Goal: Task Accomplishment & Management: Manage account settings

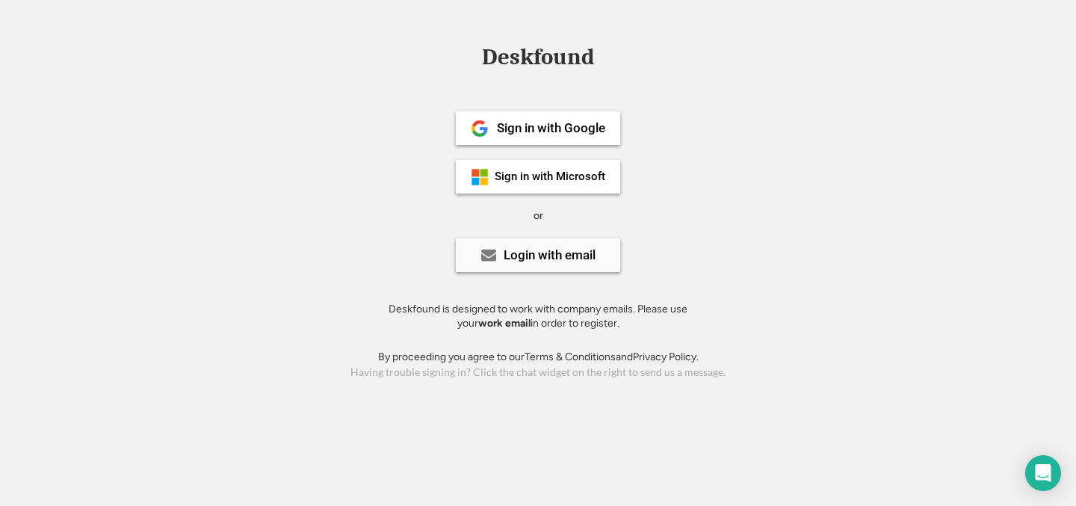
click at [551, 264] on div "Login with email" at bounding box center [538, 255] width 164 height 34
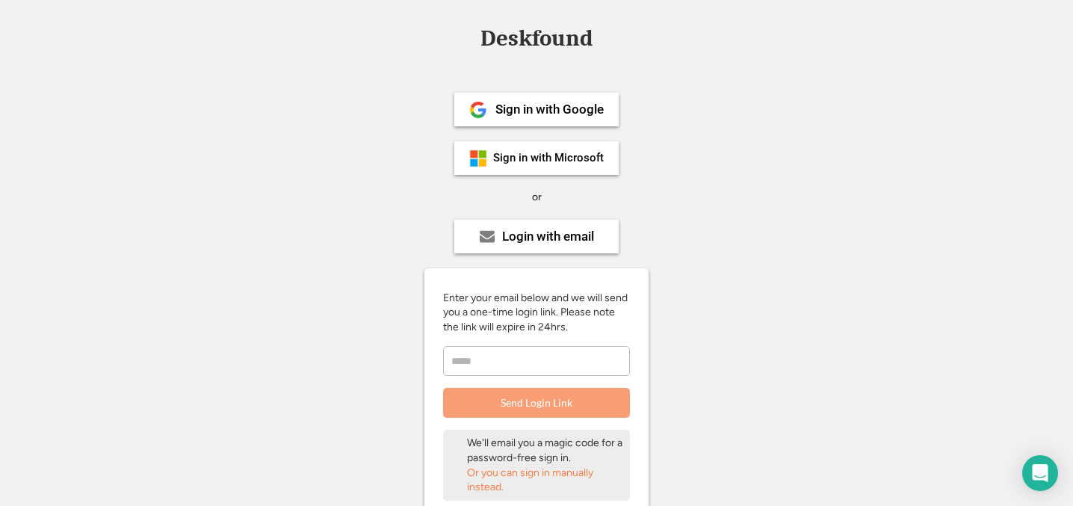
scroll to position [5, 0]
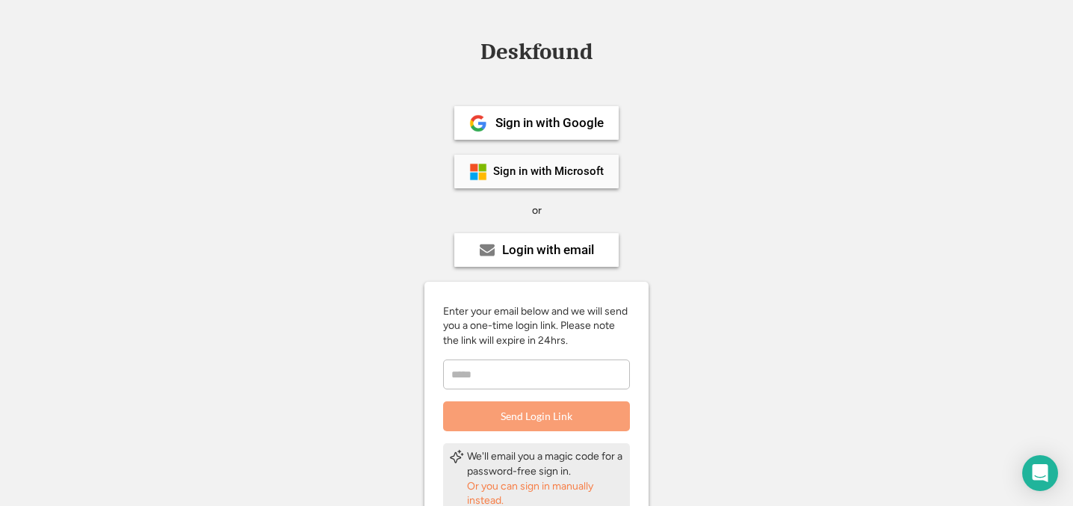
click at [528, 176] on div "Sign in with Microsoft" at bounding box center [548, 171] width 111 height 11
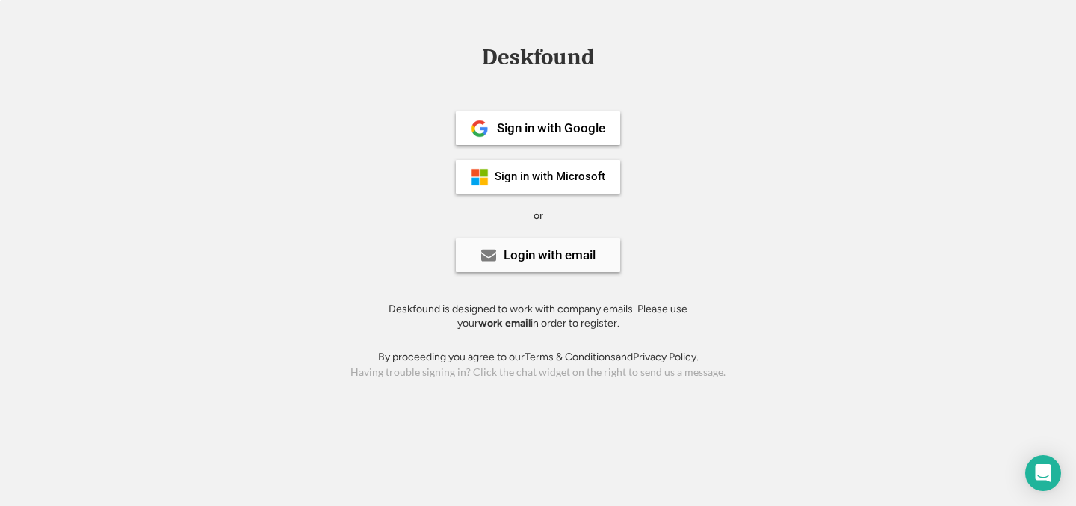
click at [514, 264] on div "Login with email" at bounding box center [538, 255] width 164 height 34
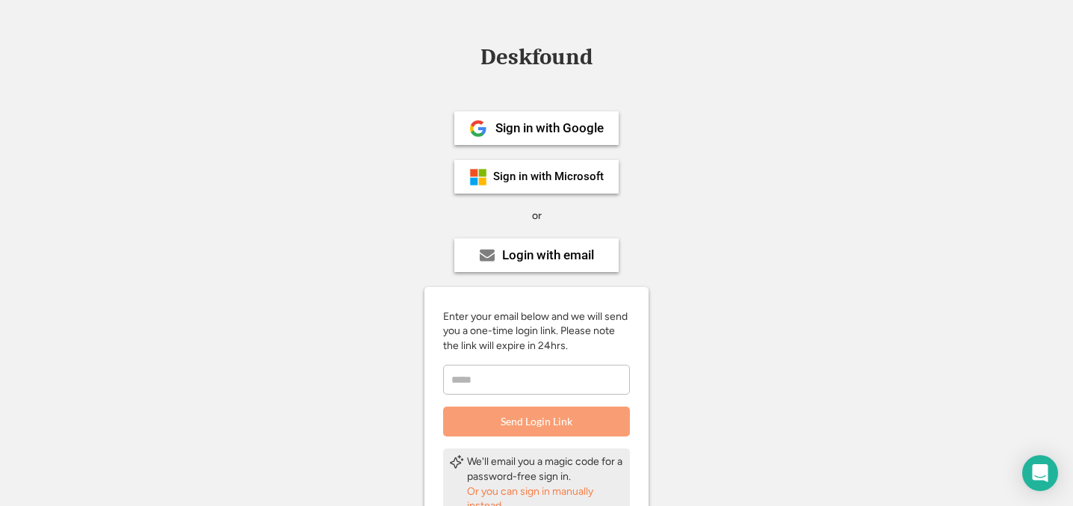
click at [526, 378] on input "email" at bounding box center [536, 380] width 187 height 30
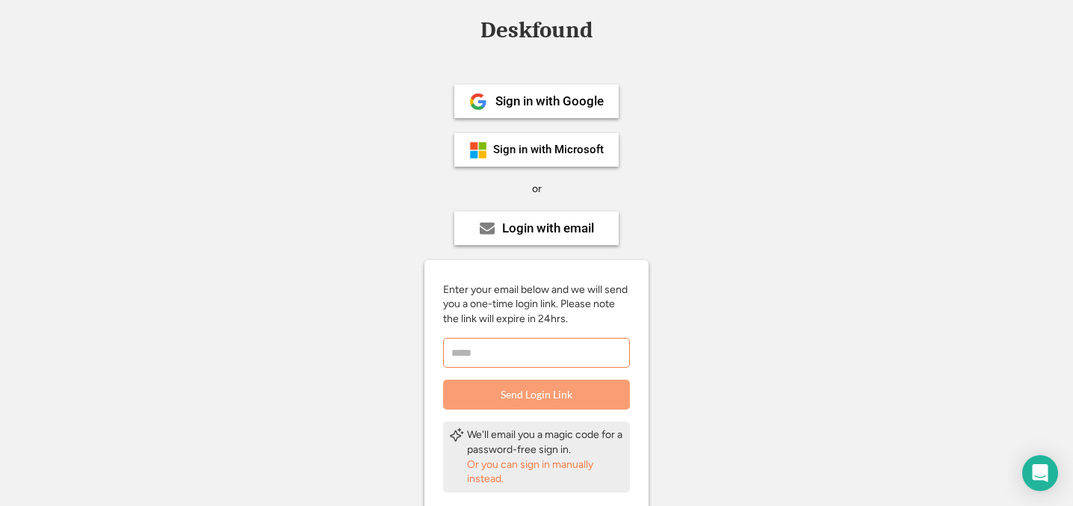
scroll to position [31, 0]
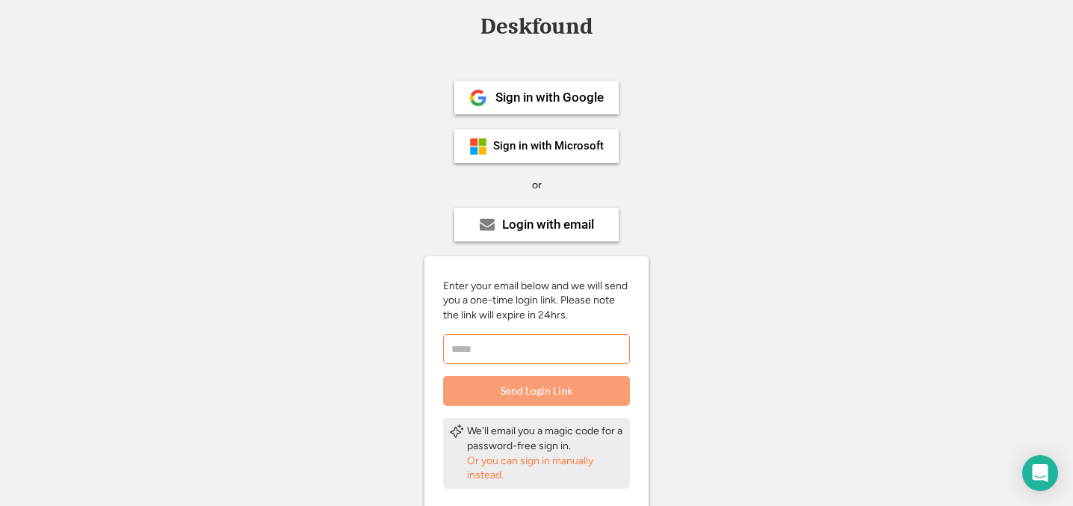
click at [526, 349] on input "email" at bounding box center [536, 349] width 187 height 30
type input "**********"
click at [505, 382] on button "Send Login Link" at bounding box center [536, 391] width 187 height 30
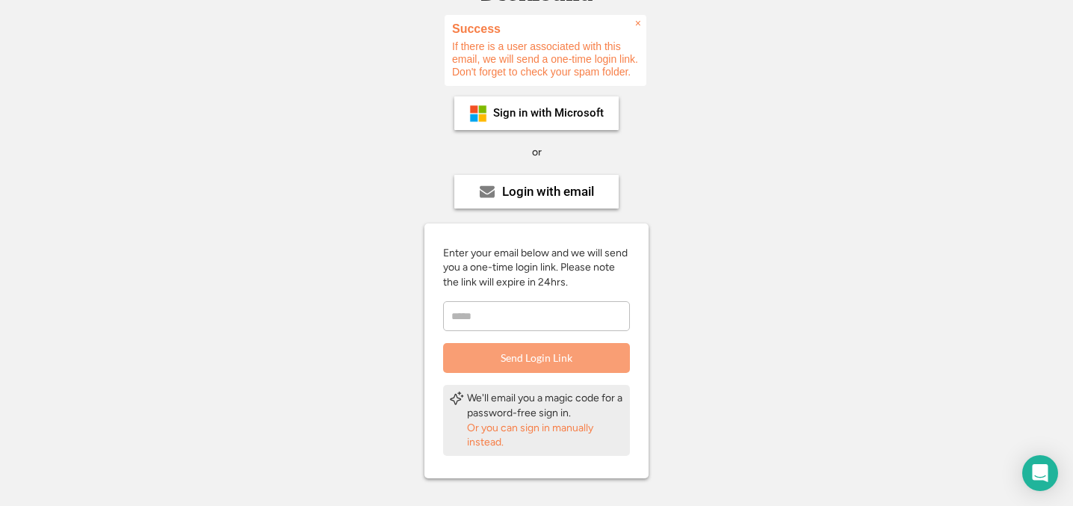
scroll to position [0, 0]
